Goal: Information Seeking & Learning: Understand process/instructions

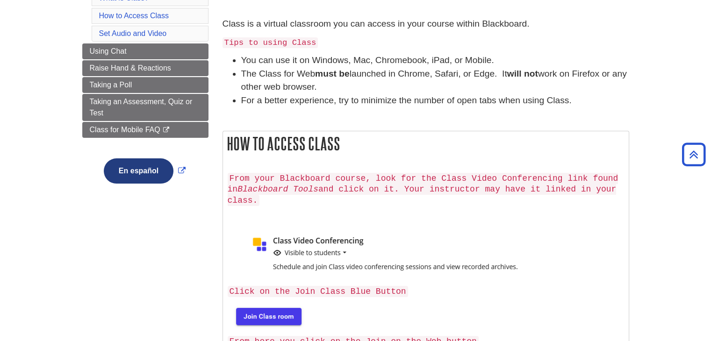
scroll to position [131, 0]
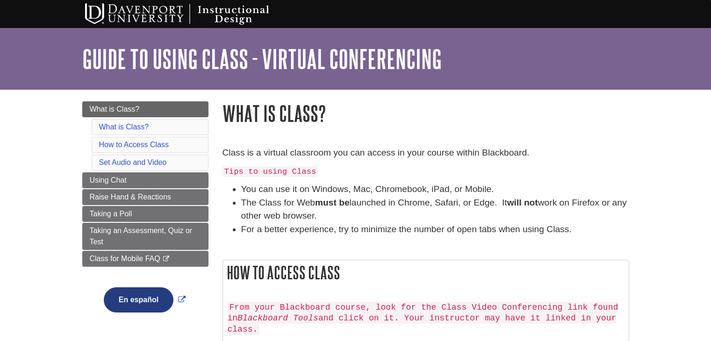
scroll to position [19, 0]
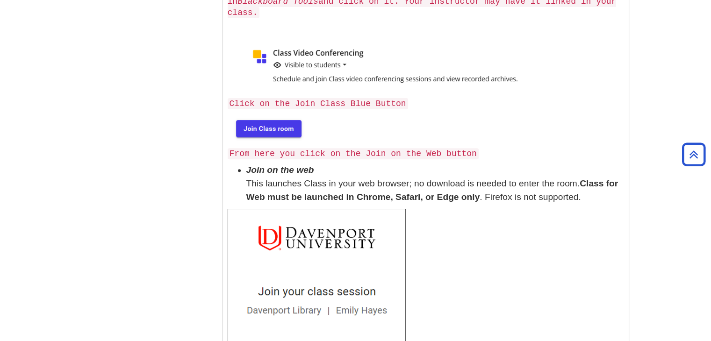
scroll to position [412, 0]
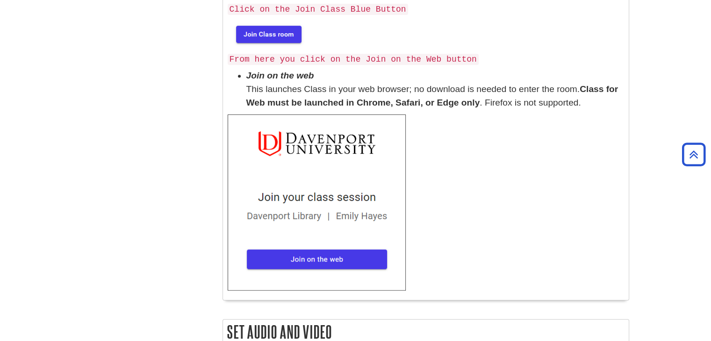
click at [350, 251] on img at bounding box center [317, 203] width 178 height 176
click at [670, 243] on body "Skip to Main Content My DU Home My [PERSON_NAME] DU Library Library Guides Inst…" at bounding box center [355, 216] width 711 height 1256
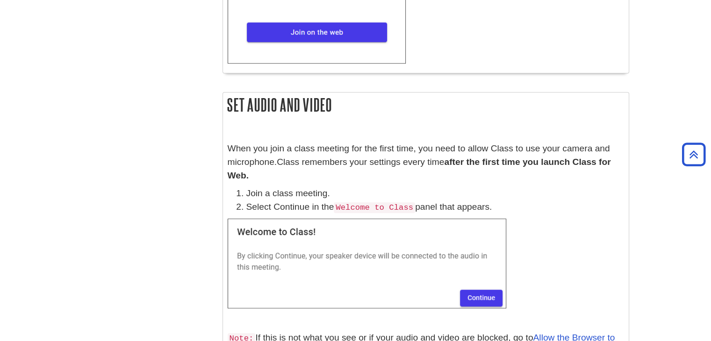
scroll to position [673, 0]
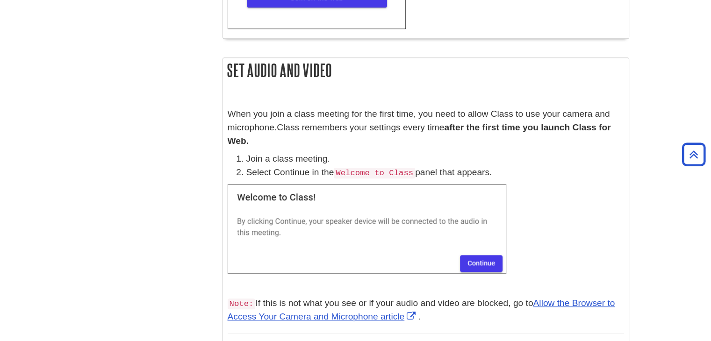
click at [522, 245] on p at bounding box center [426, 229] width 397 height 90
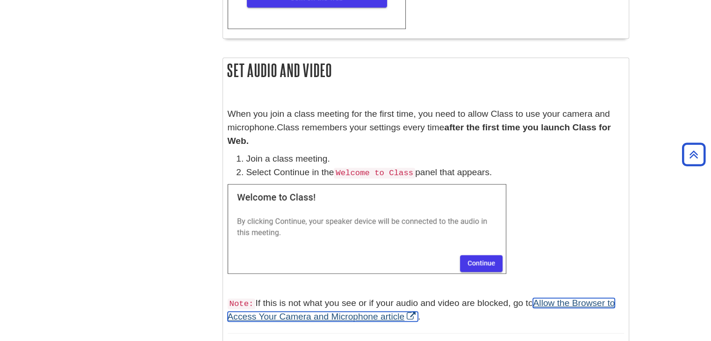
click at [572, 298] on link "Allow the Browser to Access Your Camera and Microphone article" at bounding box center [422, 309] width 388 height 23
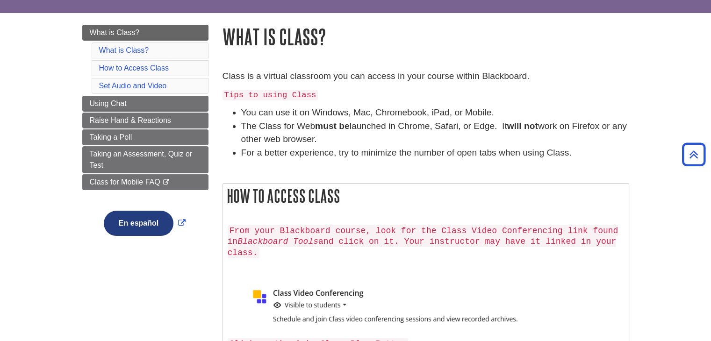
scroll to position [75, 0]
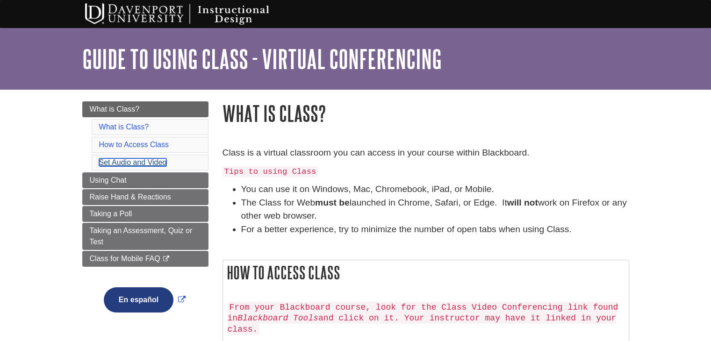
click at [118, 160] on link "Set Audio and Video" at bounding box center [133, 163] width 68 height 8
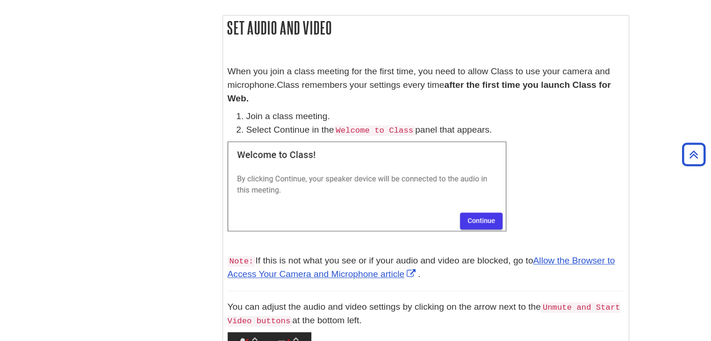
click at [486, 203] on img at bounding box center [367, 187] width 279 height 90
click at [485, 203] on img at bounding box center [367, 187] width 279 height 90
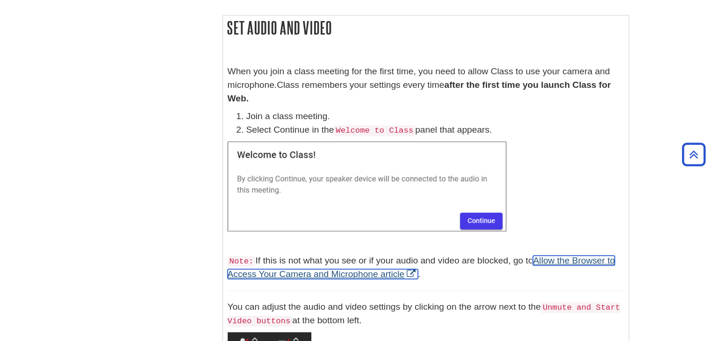
click at [568, 256] on link "Allow the Browser to Access Your Camera and Microphone article" at bounding box center [422, 267] width 388 height 23
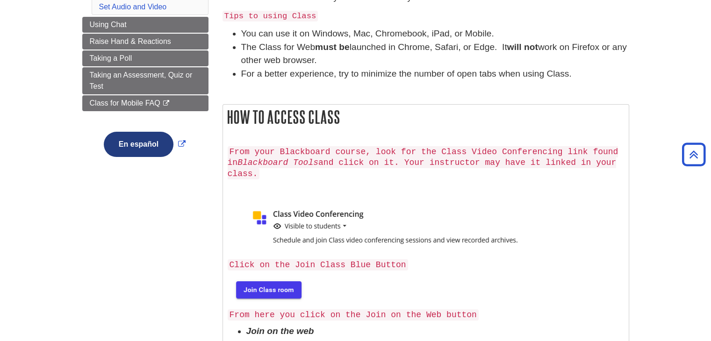
scroll to position [168, 0]
